Goal: Transaction & Acquisition: Purchase product/service

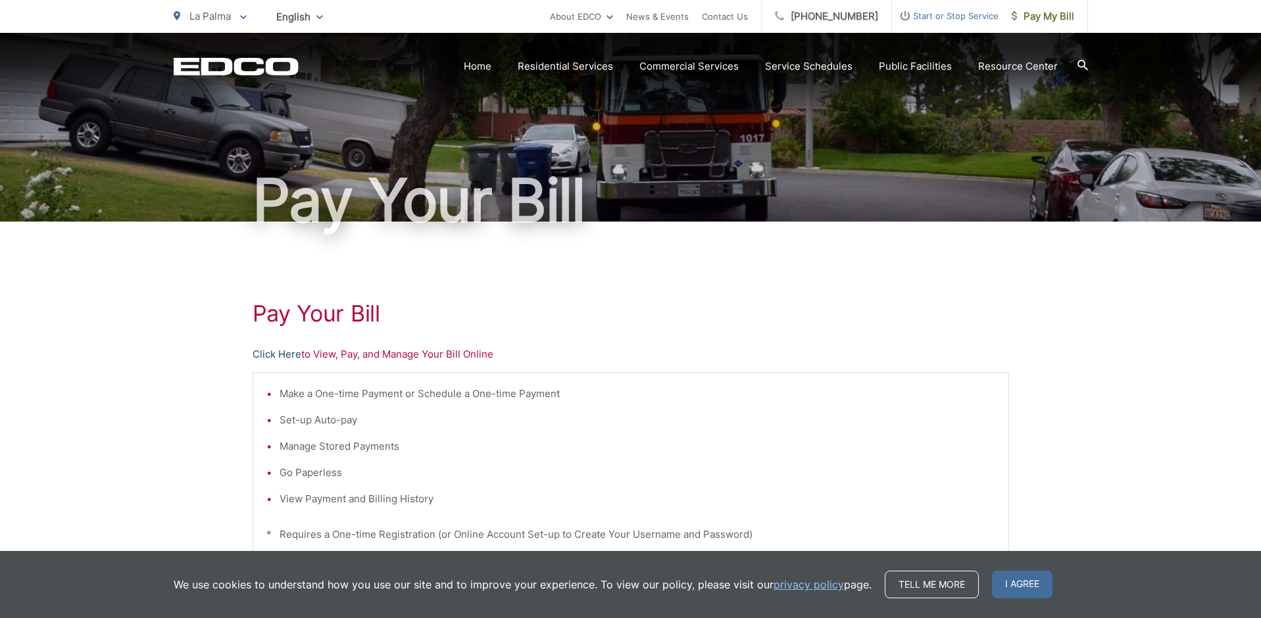
scroll to position [37, 0]
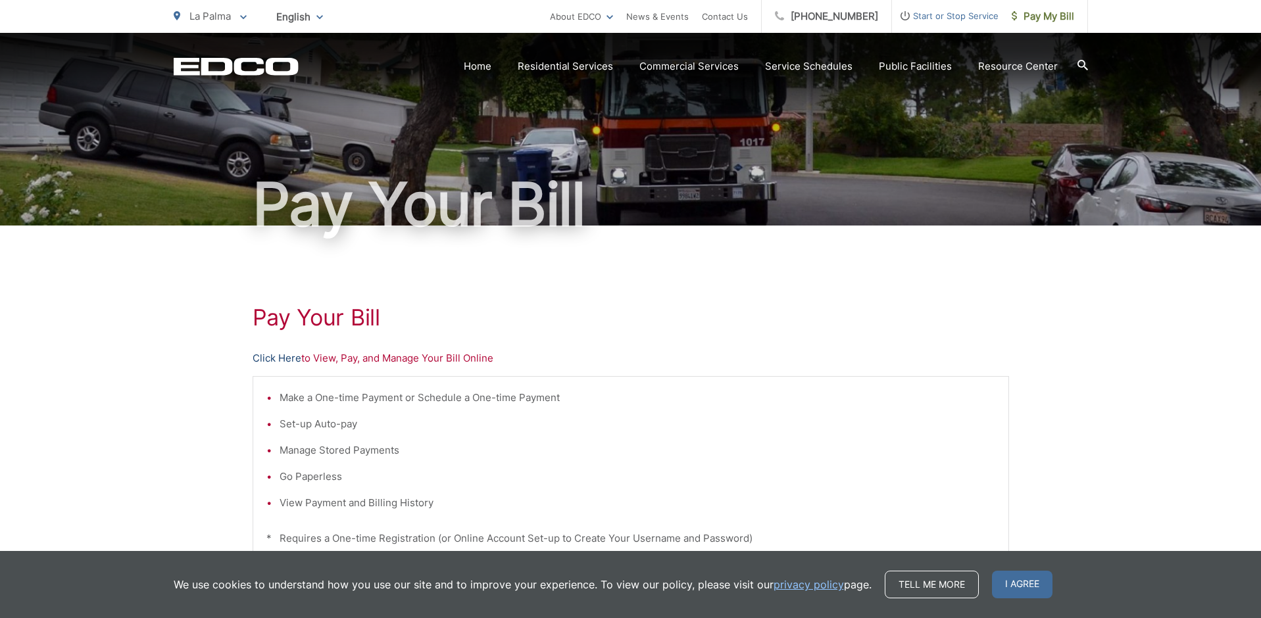
click at [285, 357] on link "Click Here" at bounding box center [277, 359] width 49 height 16
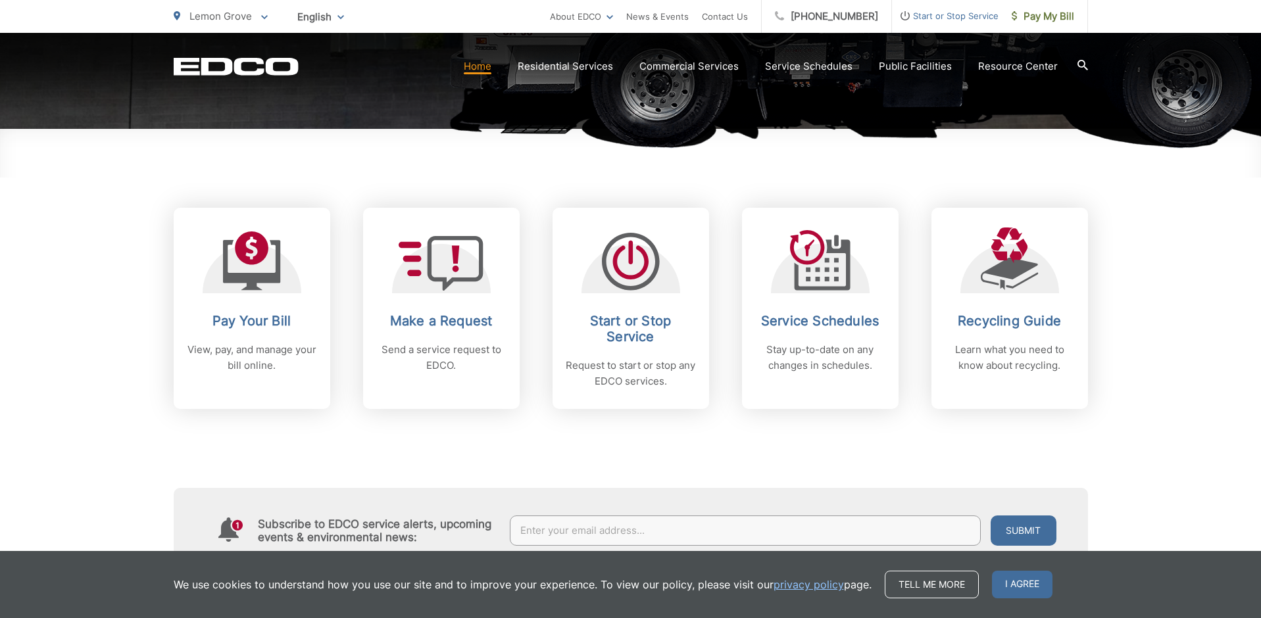
scroll to position [449, 0]
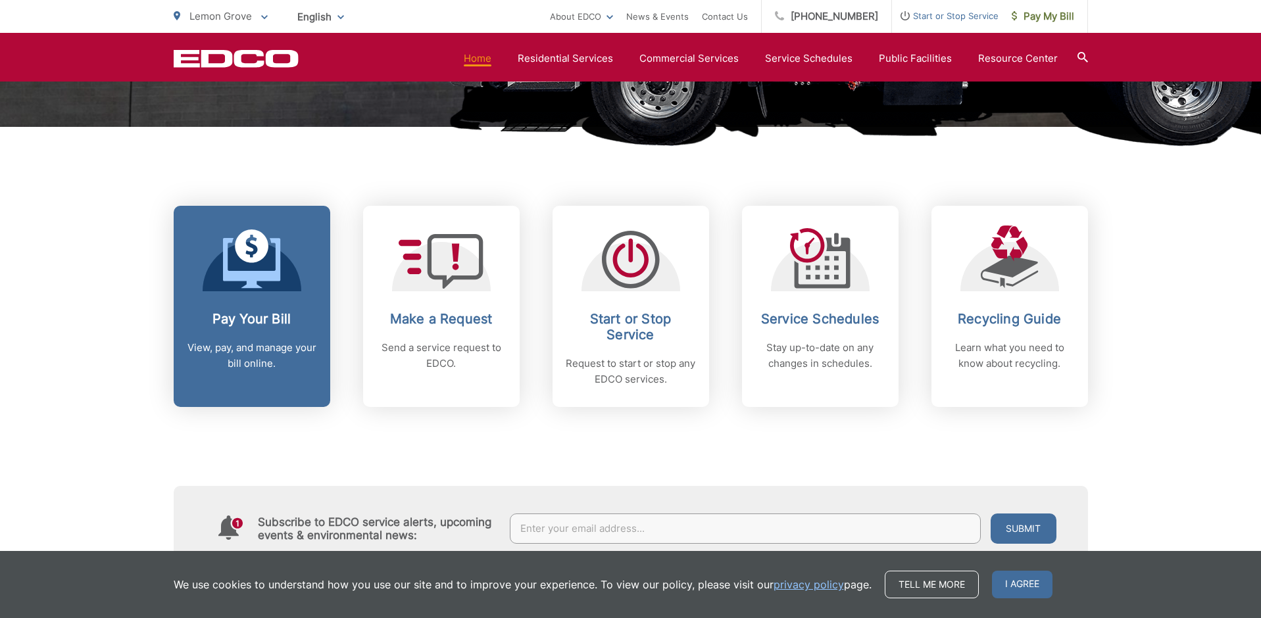
click at [266, 347] on p "View, pay, and manage your bill online." at bounding box center [252, 356] width 130 height 32
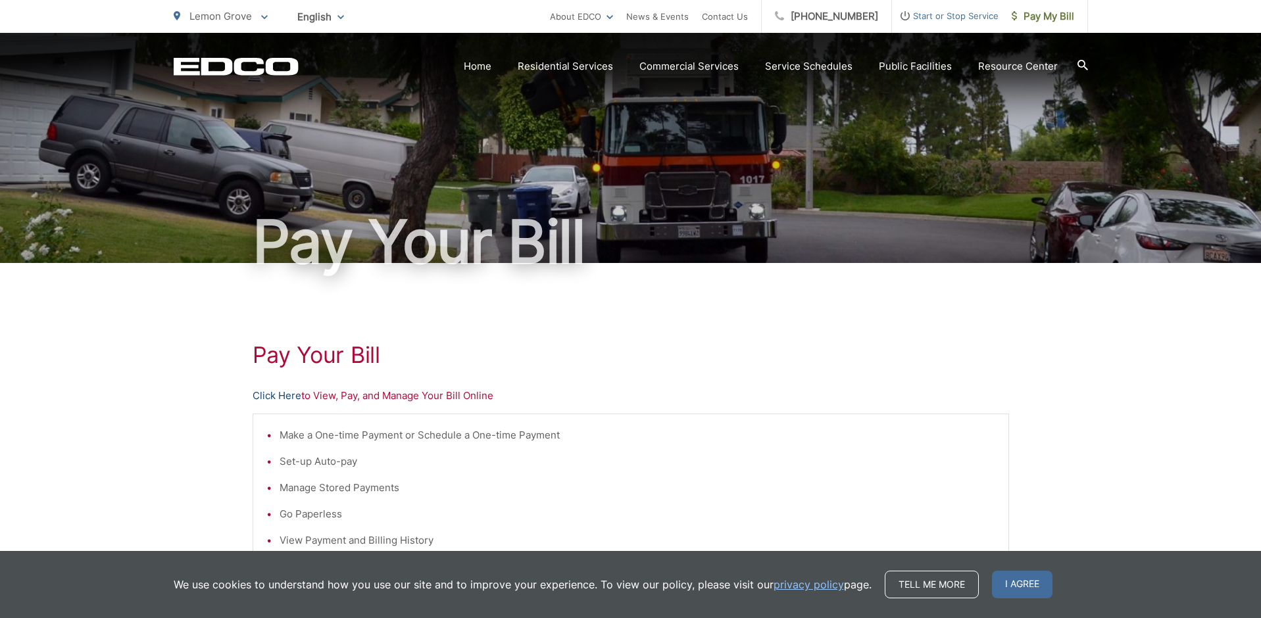
click at [291, 395] on link "Click Here" at bounding box center [277, 396] width 49 height 16
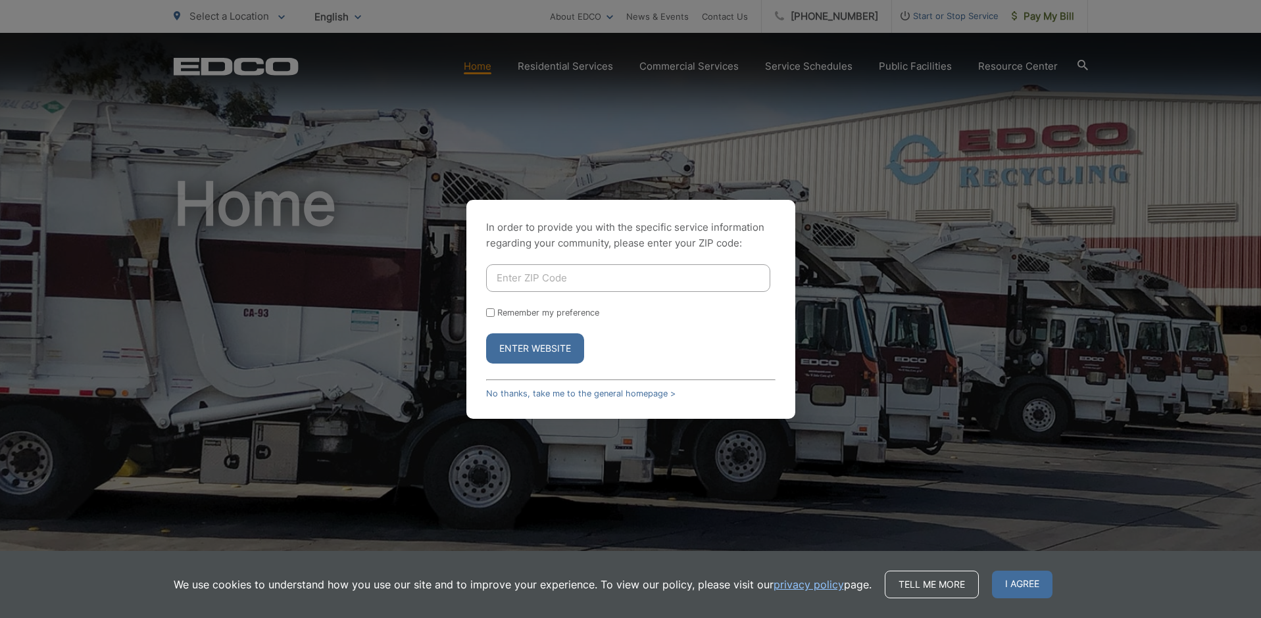
click at [506, 278] on input "Enter ZIP Code" at bounding box center [628, 278] width 284 height 28
click at [558, 276] on input "Enter ZIP Code" at bounding box center [628, 278] width 284 height 28
type input "91945"
click at [497, 315] on label "Remember my preference" at bounding box center [548, 313] width 102 height 10
click at [495, 315] on input "Remember my preference" at bounding box center [490, 312] width 9 height 9
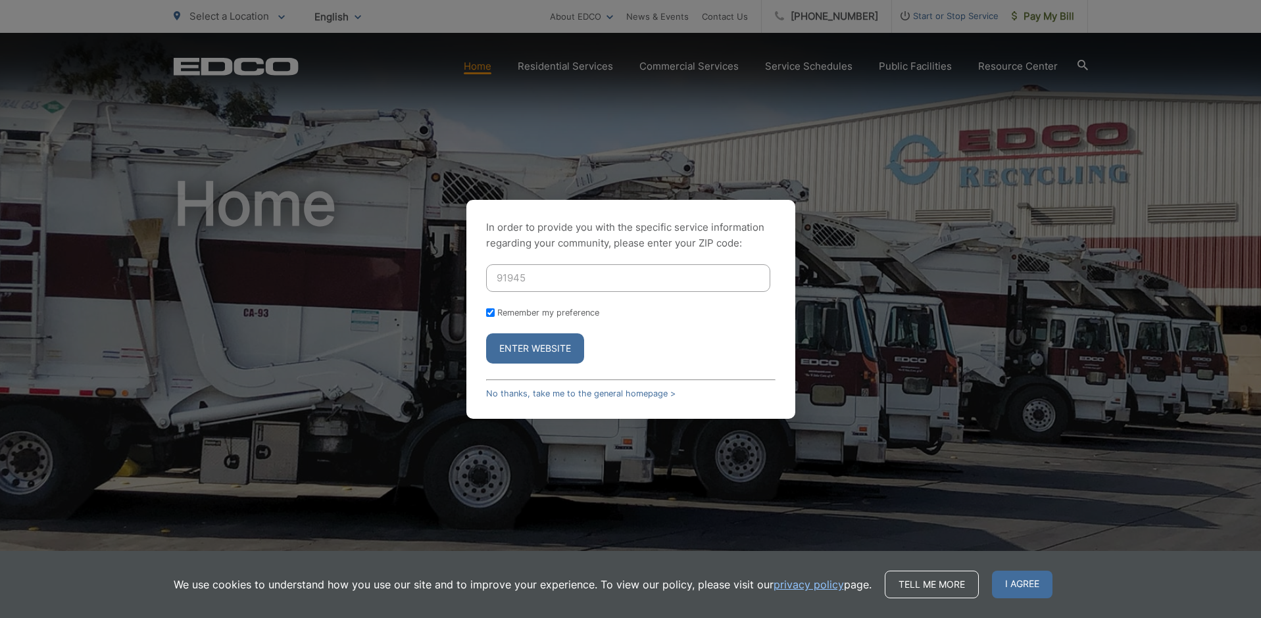
checkbox input "true"
click at [516, 347] on button "Enter Website" at bounding box center [535, 348] width 98 height 30
